Goal: Task Accomplishment & Management: Manage account settings

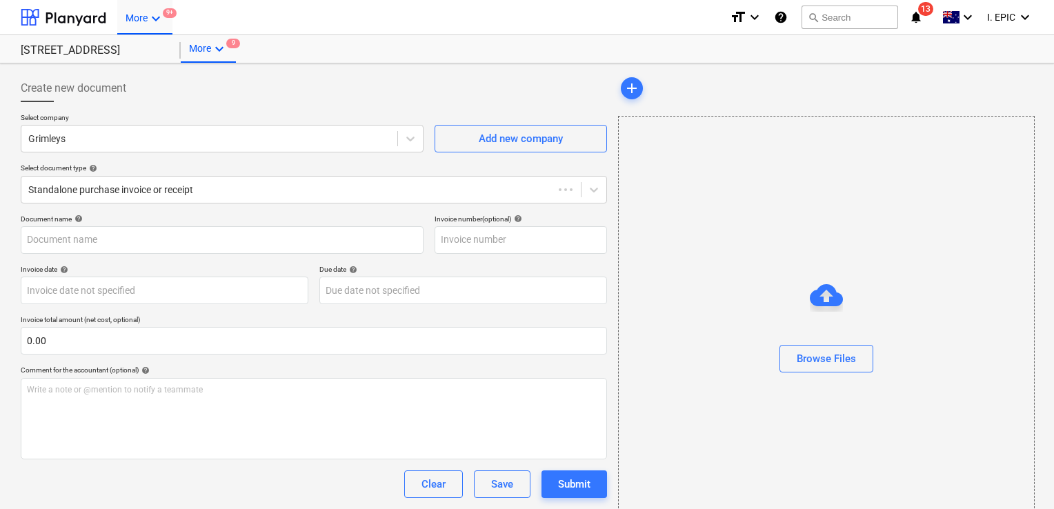
type input "0200294"
type input "10 Oct 2025"
type input "30 Nov 2025"
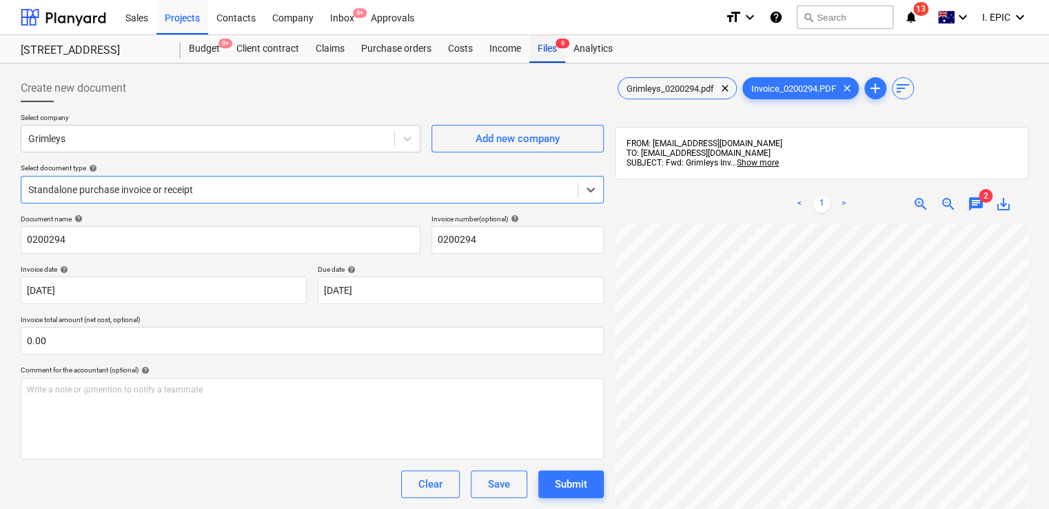
click at [541, 50] on div "Files 9" at bounding box center [548, 49] width 36 height 28
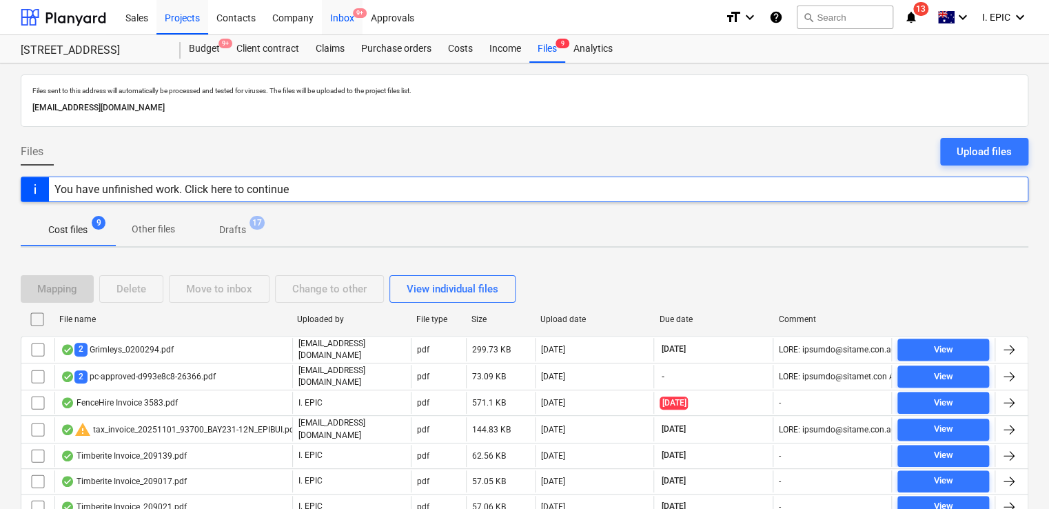
click at [336, 10] on div "Inbox 9+" at bounding box center [342, 16] width 41 height 35
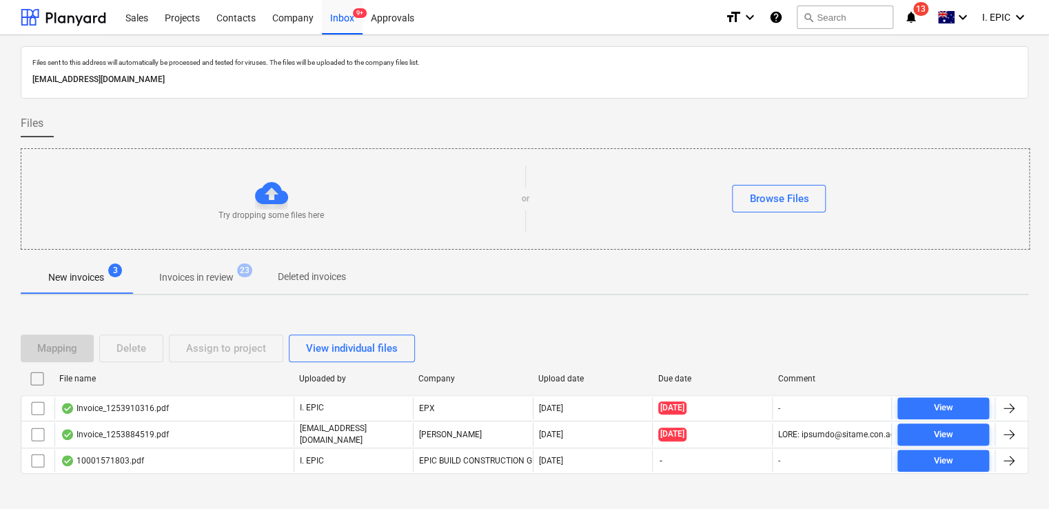
scroll to position [25, 0]
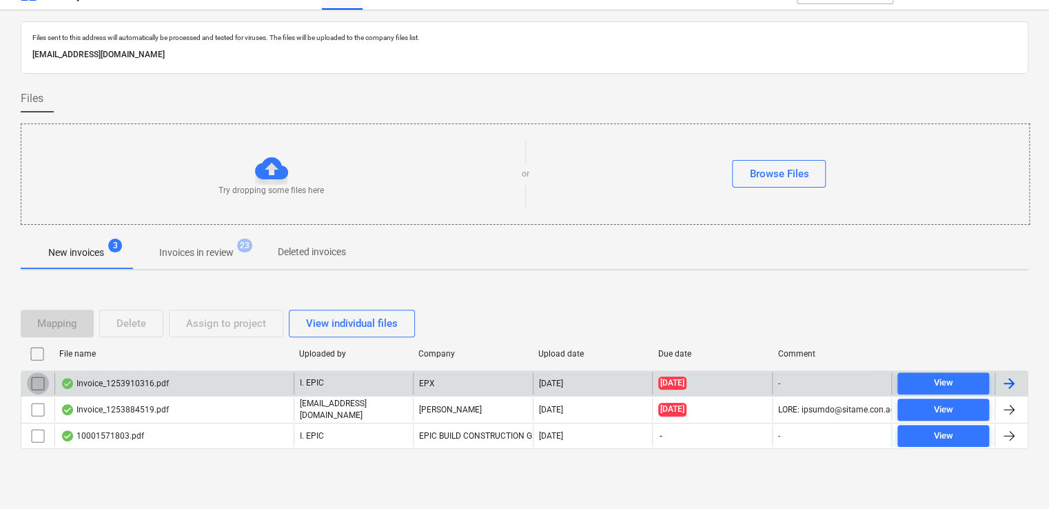
click at [36, 381] on input "checkbox" at bounding box center [38, 383] width 22 height 22
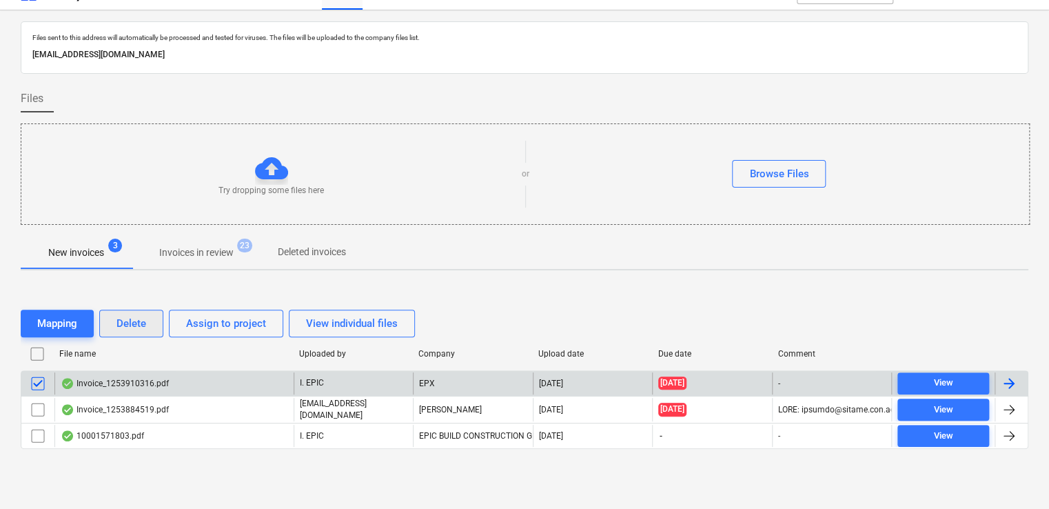
click at [138, 316] on div "Delete" at bounding box center [132, 323] width 30 height 18
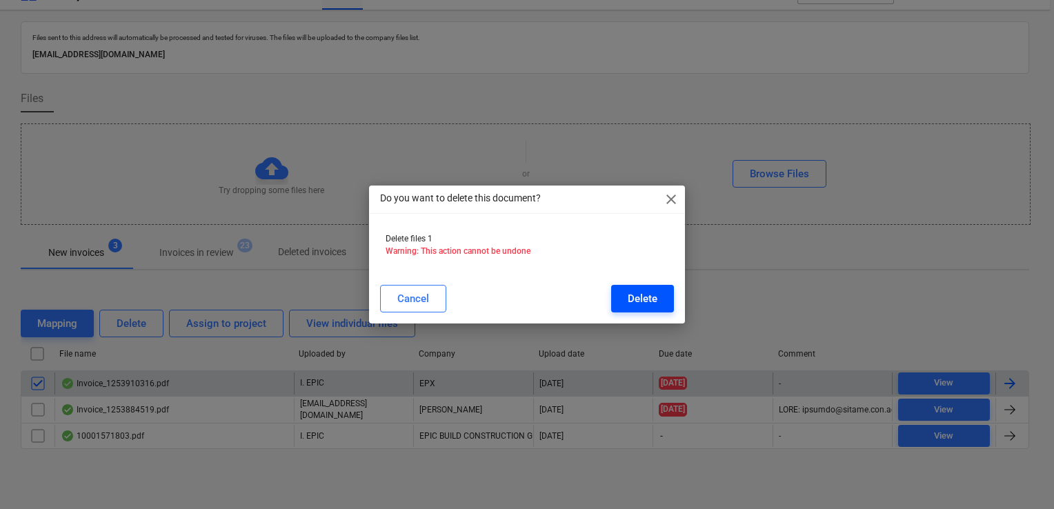
click at [626, 295] on button "Delete" at bounding box center [642, 299] width 63 height 28
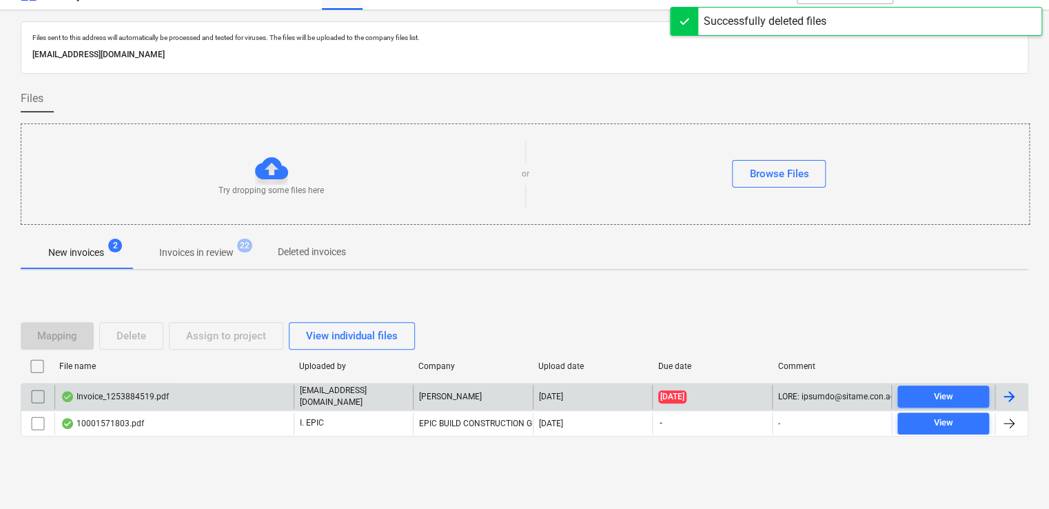
click at [161, 396] on div "Invoice_1253884519.pdf" at bounding box center [115, 396] width 108 height 11
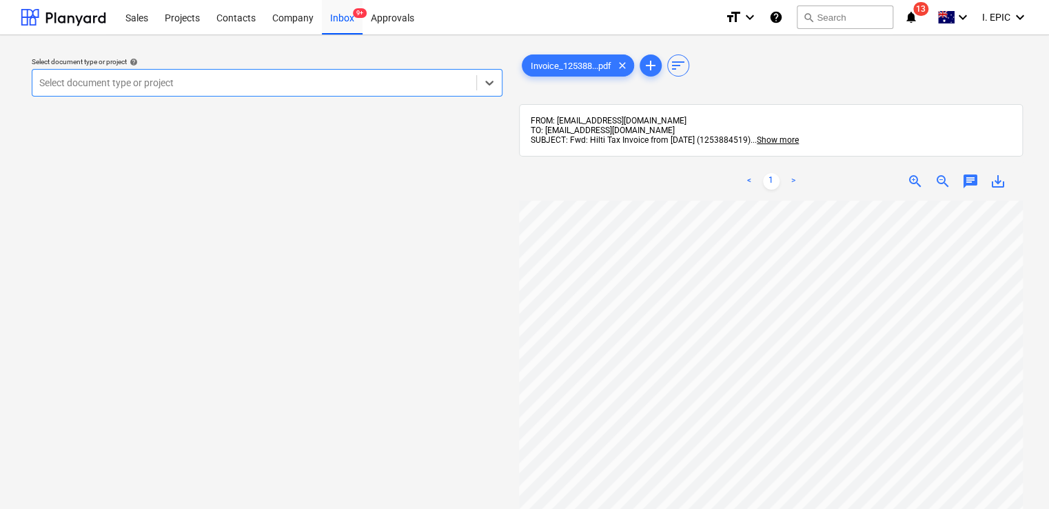
scroll to position [265, 0]
